Goal: Task Accomplishment & Management: Manage account settings

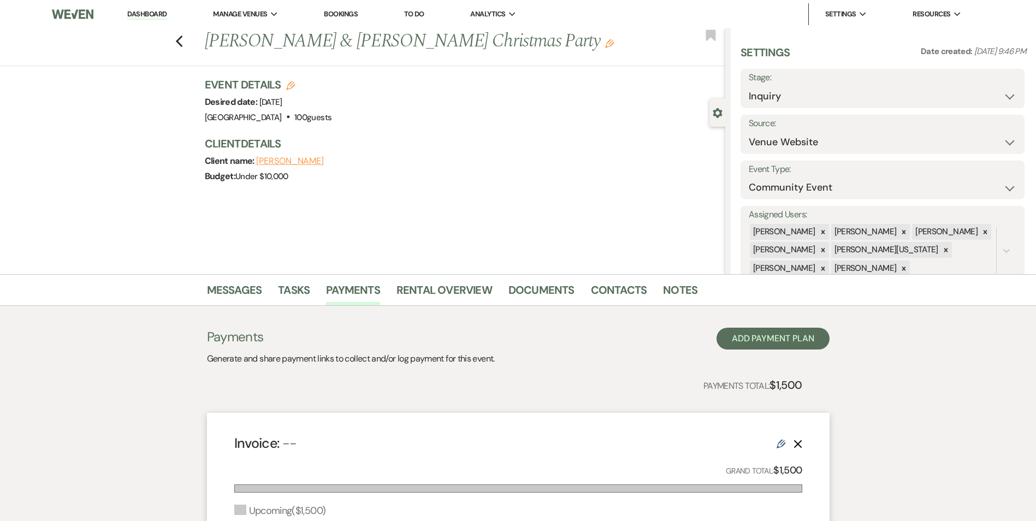
select select "5"
select select "7"
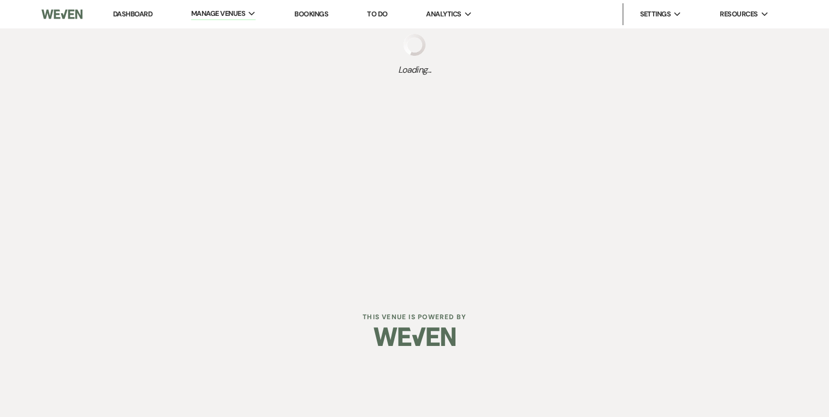
select select "2"
select select "2026"
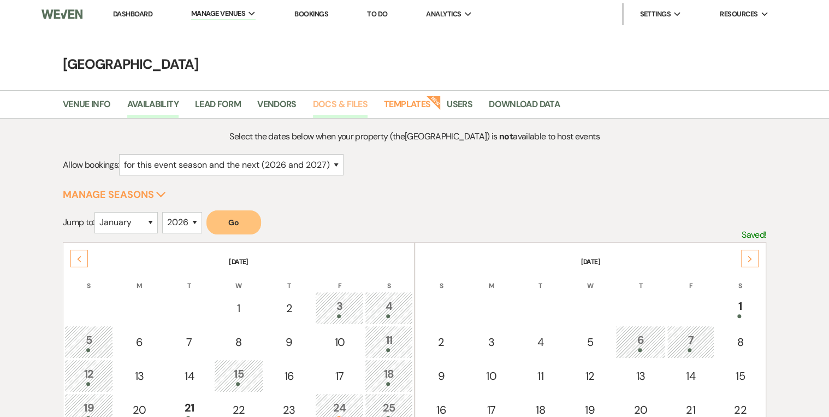
click at [341, 106] on link "Docs & Files" at bounding box center [340, 107] width 55 height 21
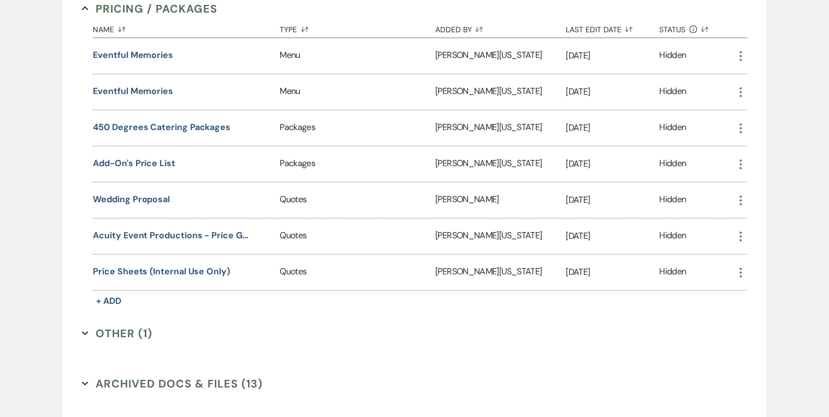
scroll to position [1267, 0]
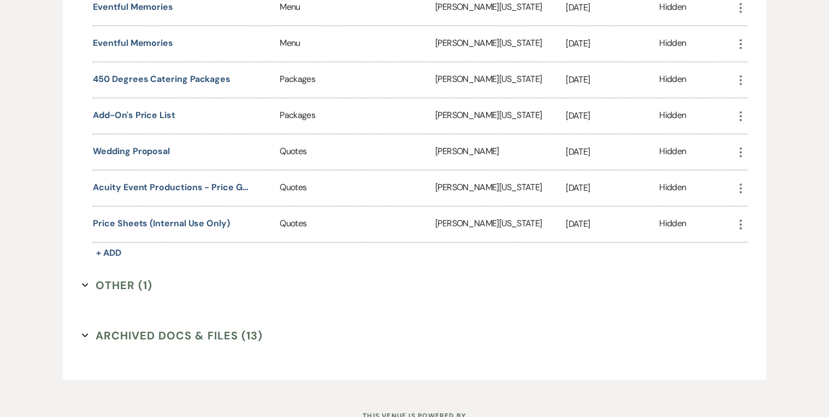
click at [135, 327] on button "Archived Docs & Files (13) Expand" at bounding box center [172, 335] width 181 height 16
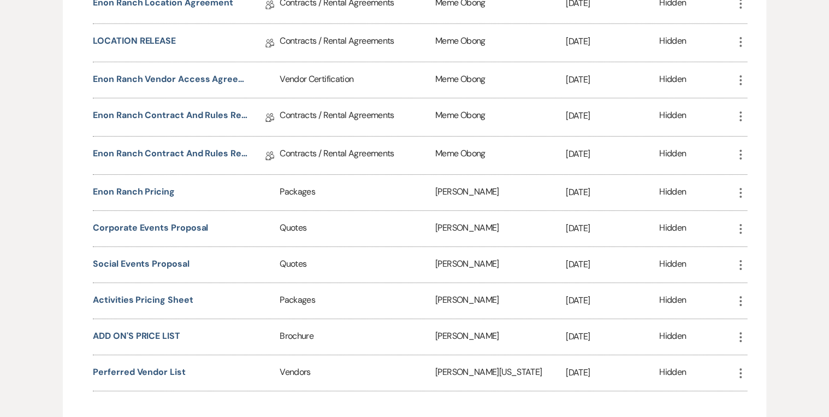
scroll to position [1796, 0]
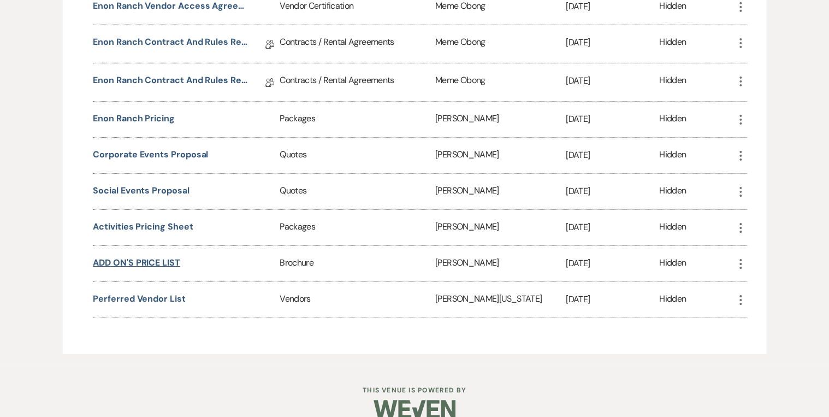
click at [160, 256] on button "ADD ON'S PRICE LIST" at bounding box center [136, 262] width 87 height 13
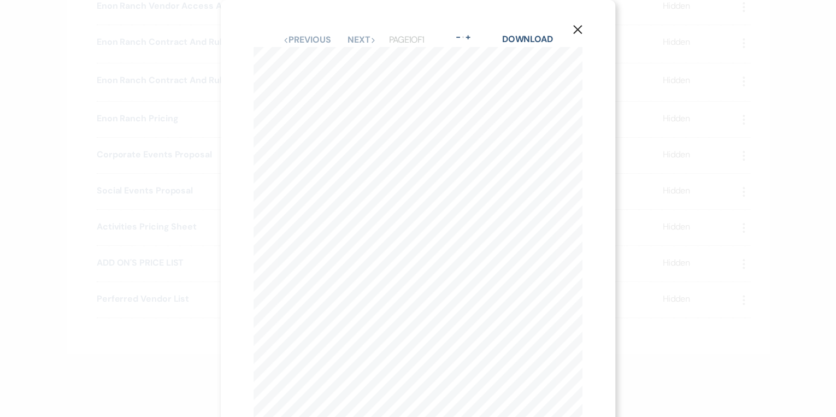
click at [574, 33] on icon "X" at bounding box center [577, 30] width 10 height 10
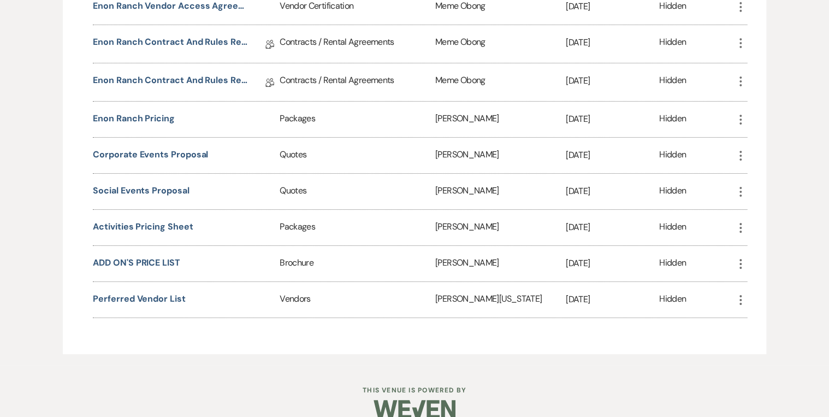
click at [738, 257] on icon "More" at bounding box center [740, 263] width 13 height 13
click at [755, 318] on icon "Close Delete X" at bounding box center [751, 322] width 9 height 9
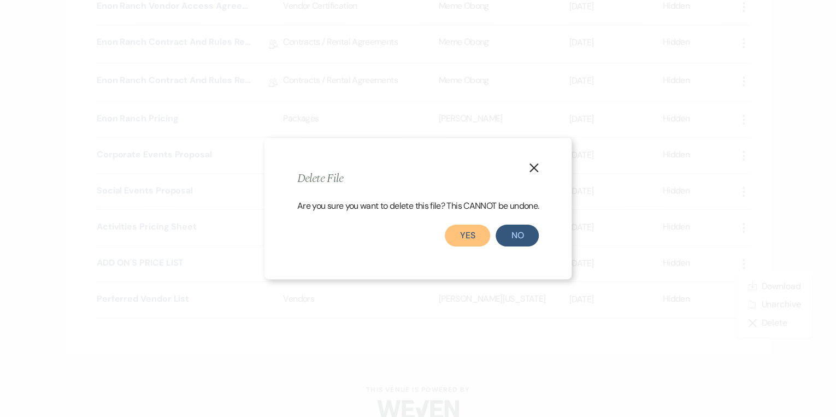
click at [470, 227] on button "Yes" at bounding box center [468, 235] width 46 height 22
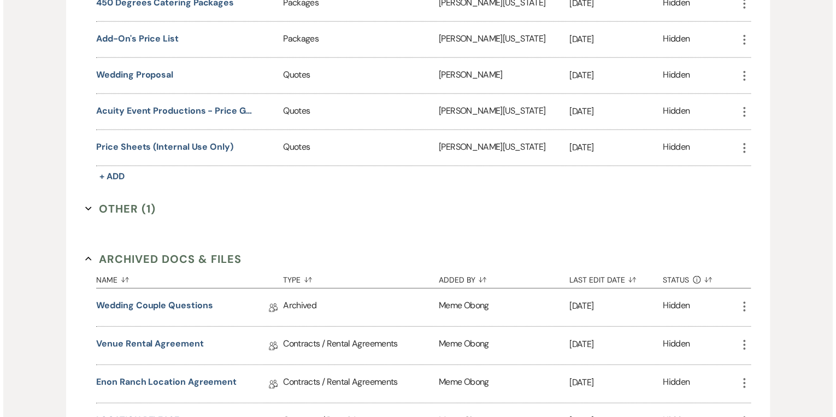
scroll to position [1323, 0]
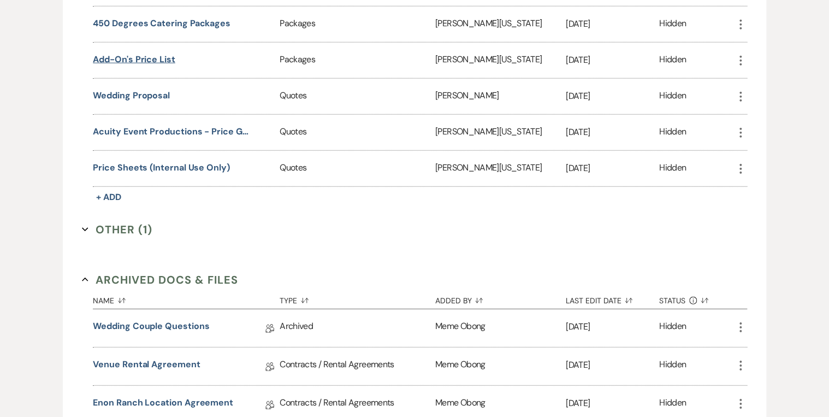
click at [151, 53] on button "Add-on's Price List" at bounding box center [134, 59] width 82 height 13
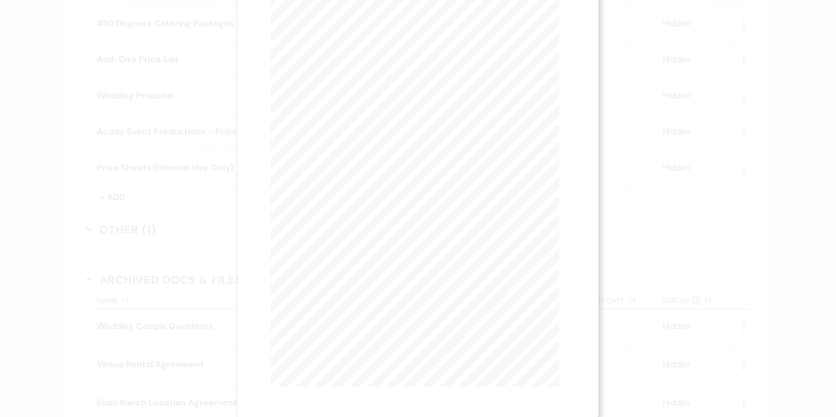
scroll to position [95, 0]
